Goal: Navigation & Orientation: Find specific page/section

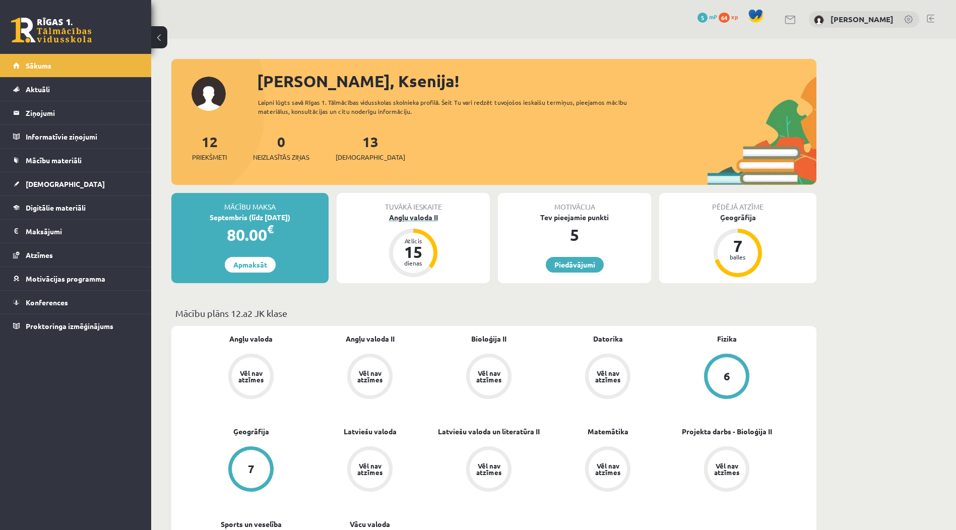
click at [414, 256] on div "15" at bounding box center [413, 252] width 30 height 16
click at [926, 16] on link at bounding box center [930, 19] width 8 height 8
